Goal: Information Seeking & Learning: Learn about a topic

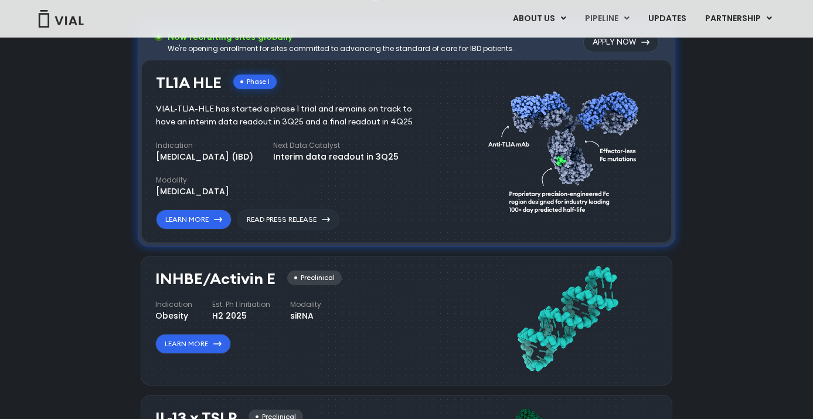
scroll to position [815, 0]
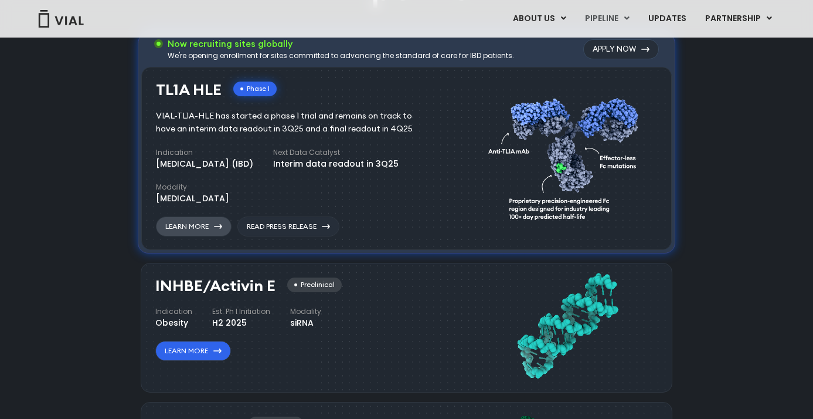
click at [206, 226] on link "Learn More" at bounding box center [194, 226] width 76 height 20
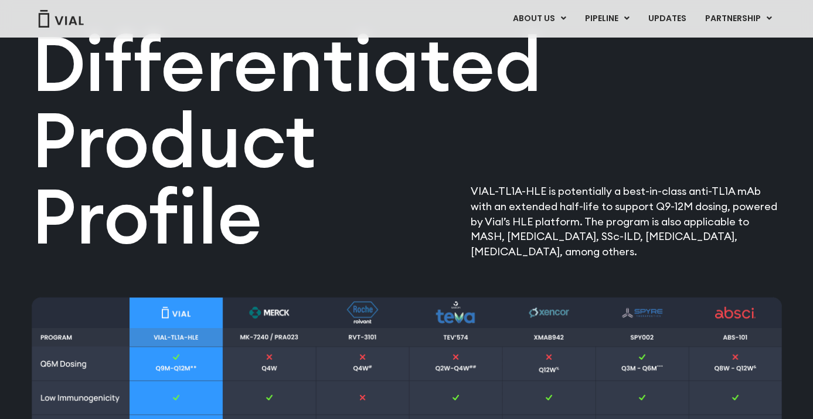
scroll to position [1344, 0]
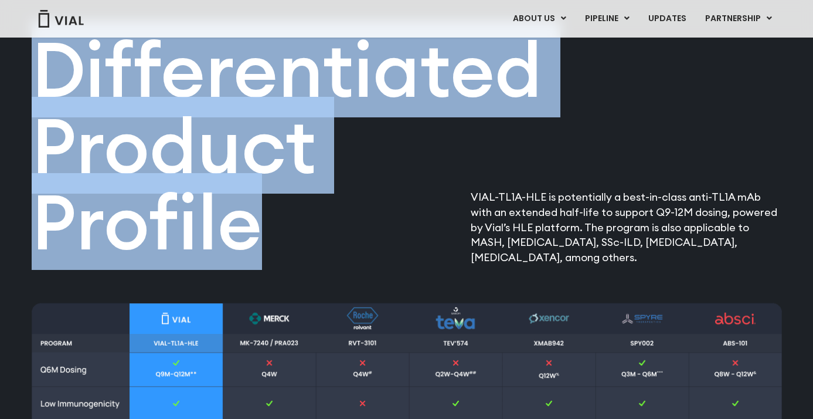
drag, startPoint x: 42, startPoint y: 74, endPoint x: 249, endPoint y: 230, distance: 259.6
click at [249, 230] on h2 "Differentiated Product Profile​" at bounding box center [281, 145] width 498 height 229
copy h2 "Differentiated Product Profile"
click at [188, 167] on h2 "Differentiated Product Profile​" at bounding box center [281, 145] width 498 height 229
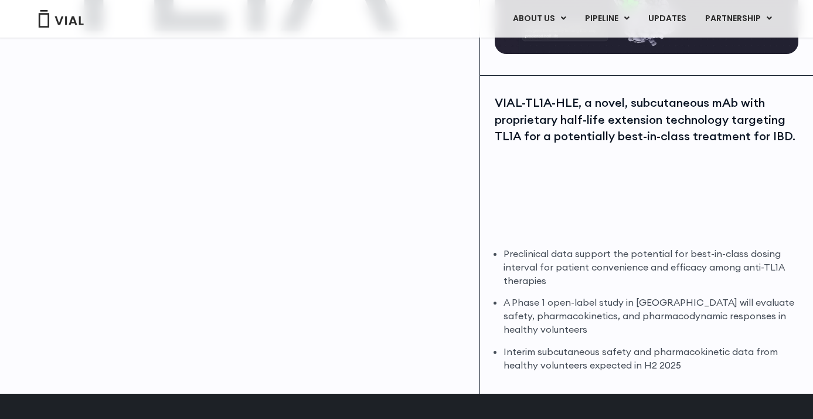
scroll to position [0, 0]
